Goal: Information Seeking & Learning: Learn about a topic

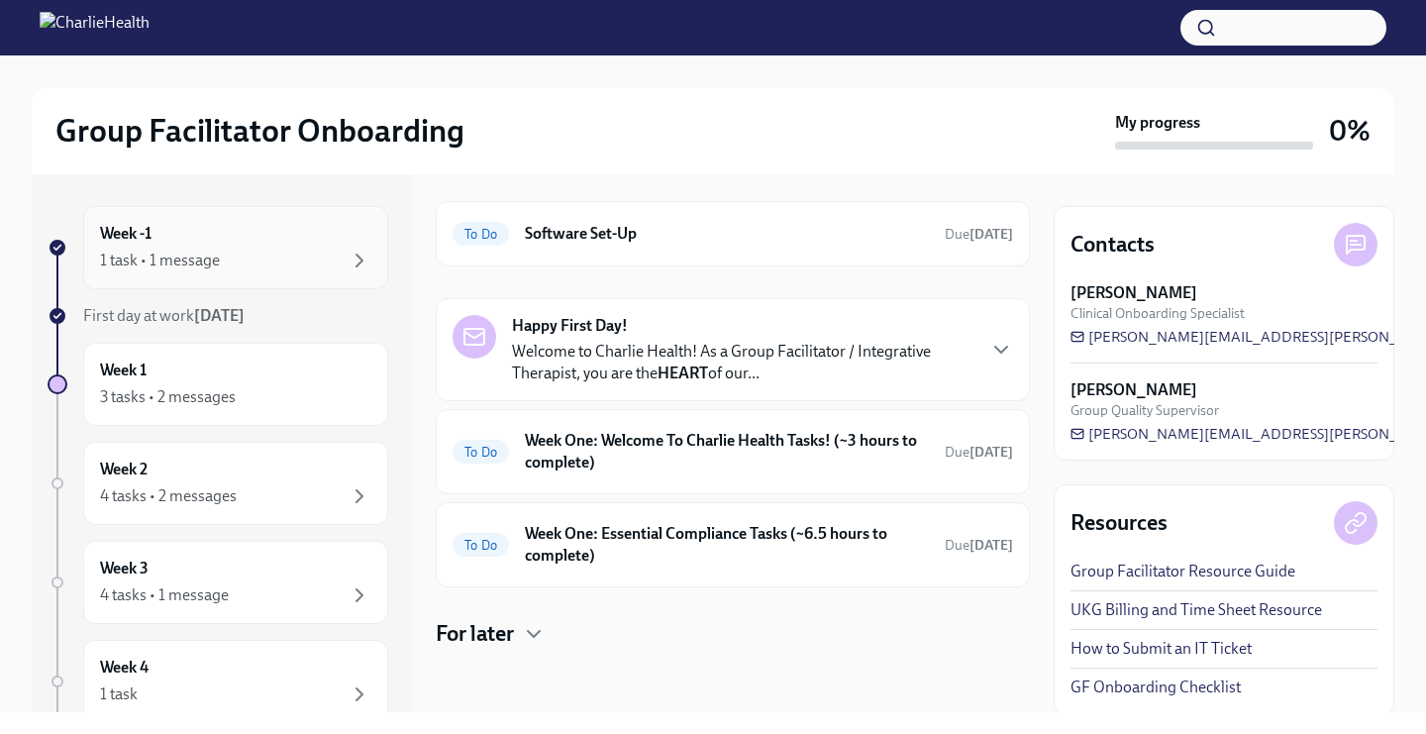
click at [283, 242] on div "Week -1 1 task • 1 message" at bounding box center [235, 248] width 271 height 50
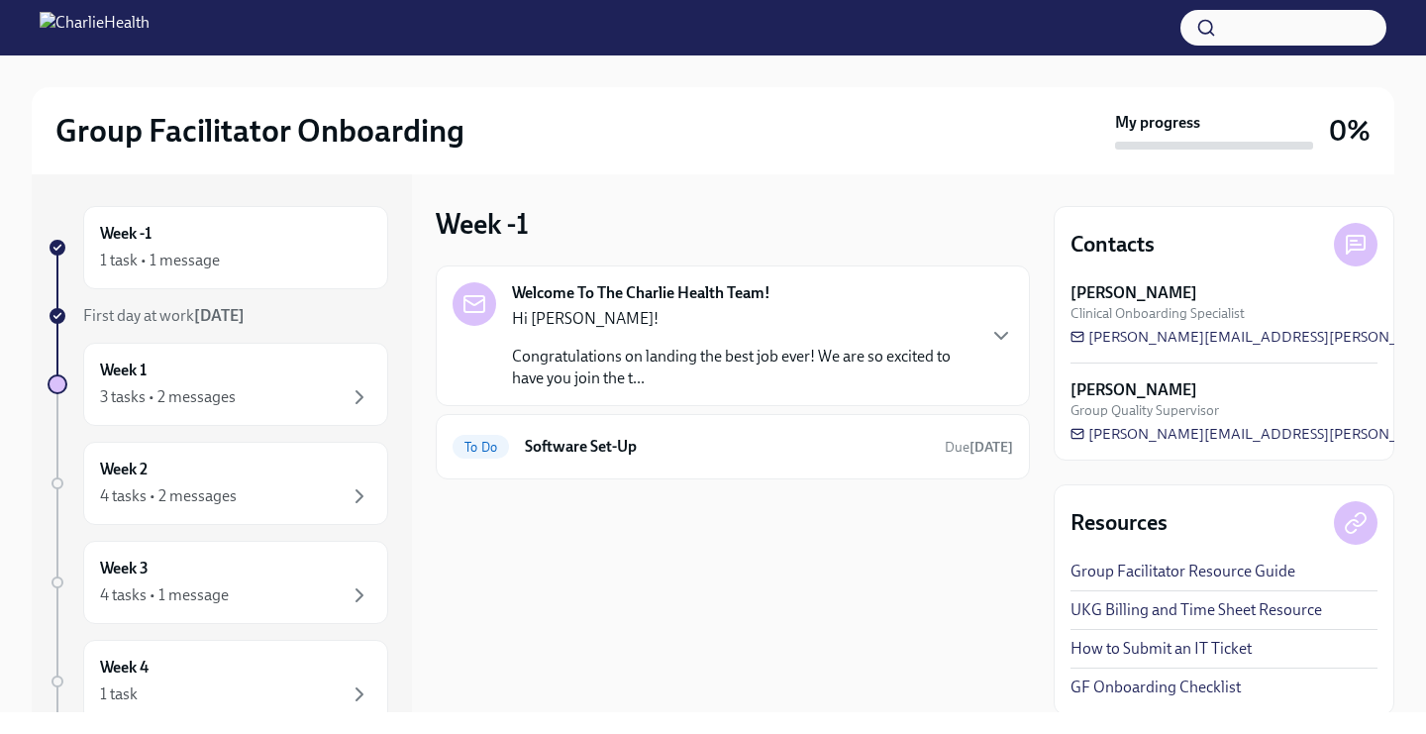
click at [799, 332] on div "Hi [PERSON_NAME]! Congratulations on landing the best job ever! We are so excit…" at bounding box center [742, 348] width 461 height 81
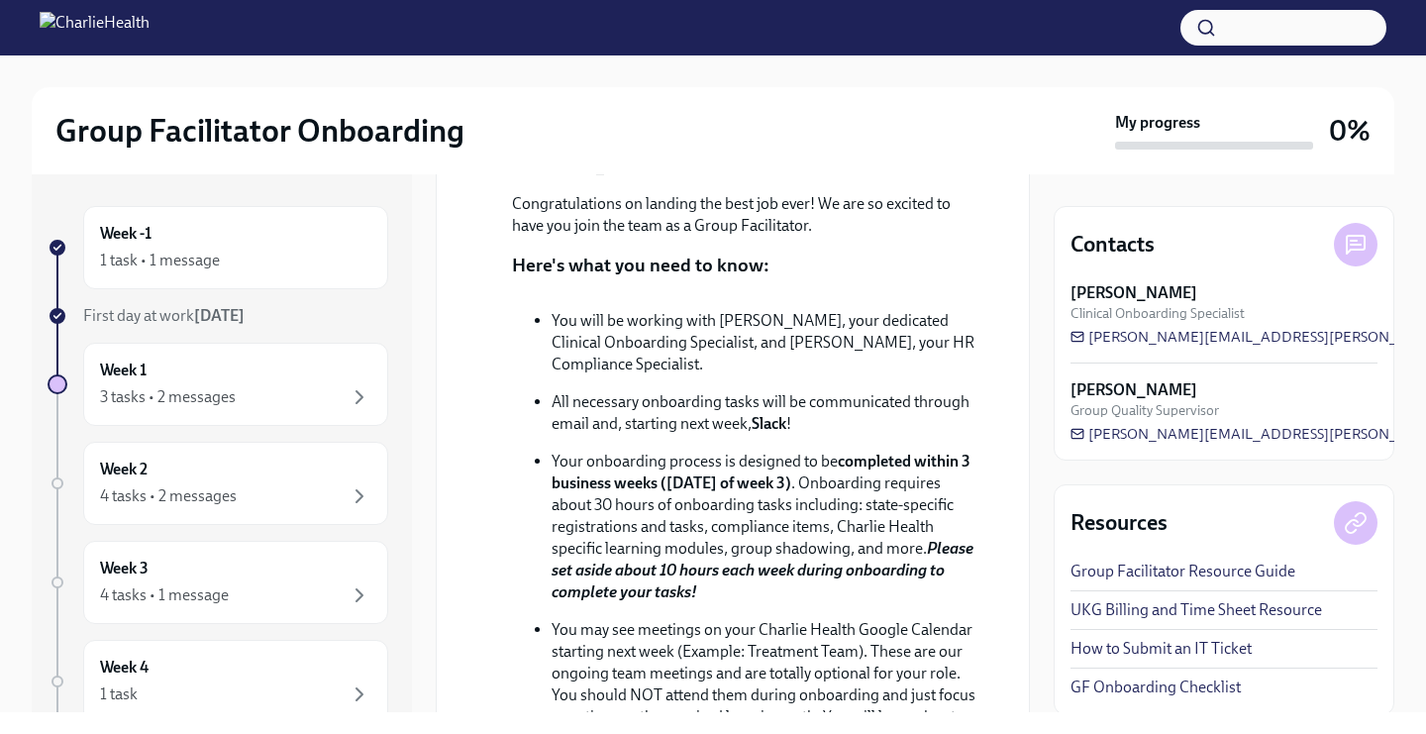
scroll to position [226, 0]
